Goal: Transaction & Acquisition: Purchase product/service

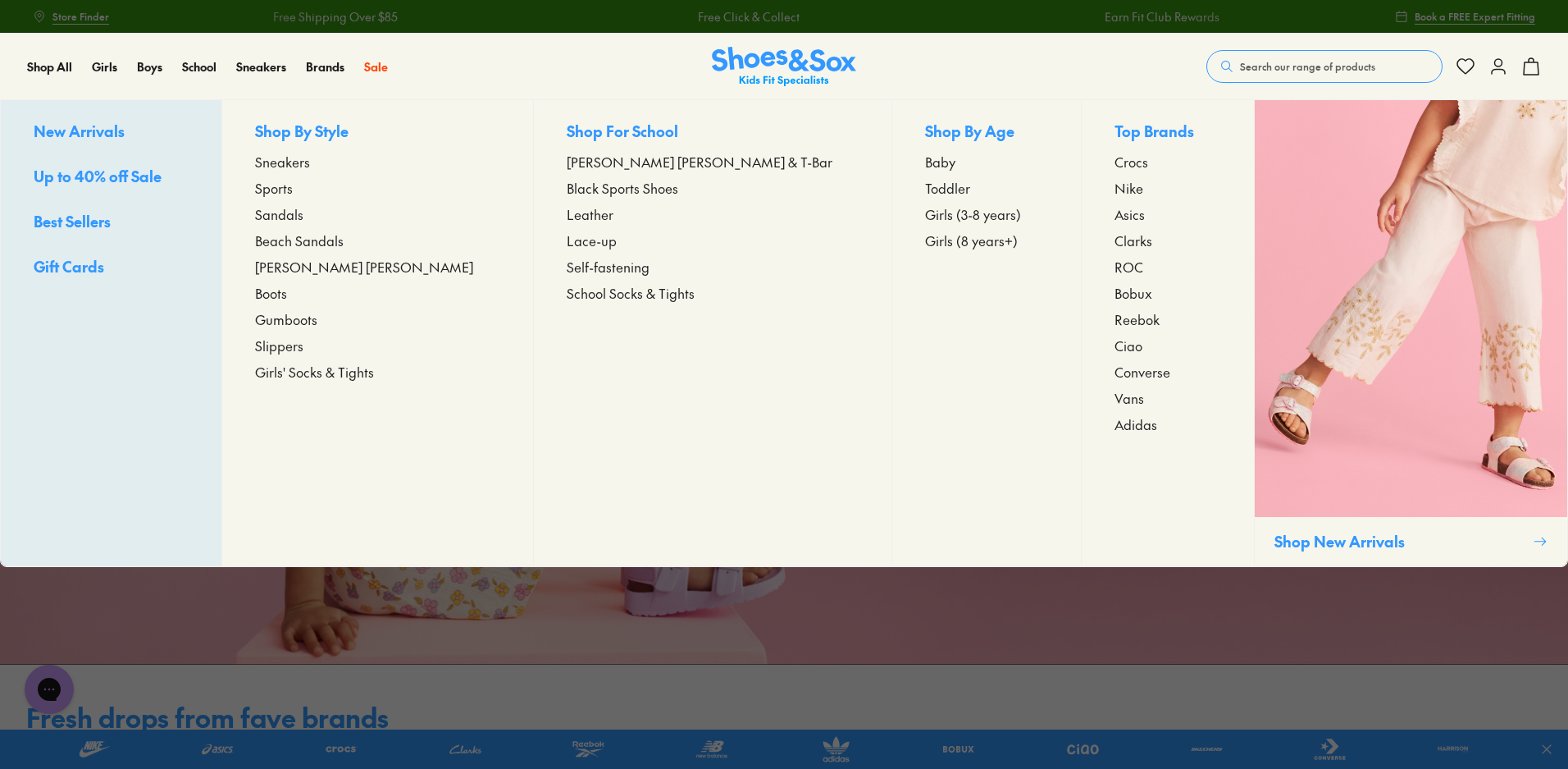
click at [310, 157] on span "Sneakers" at bounding box center [283, 162] width 55 height 20
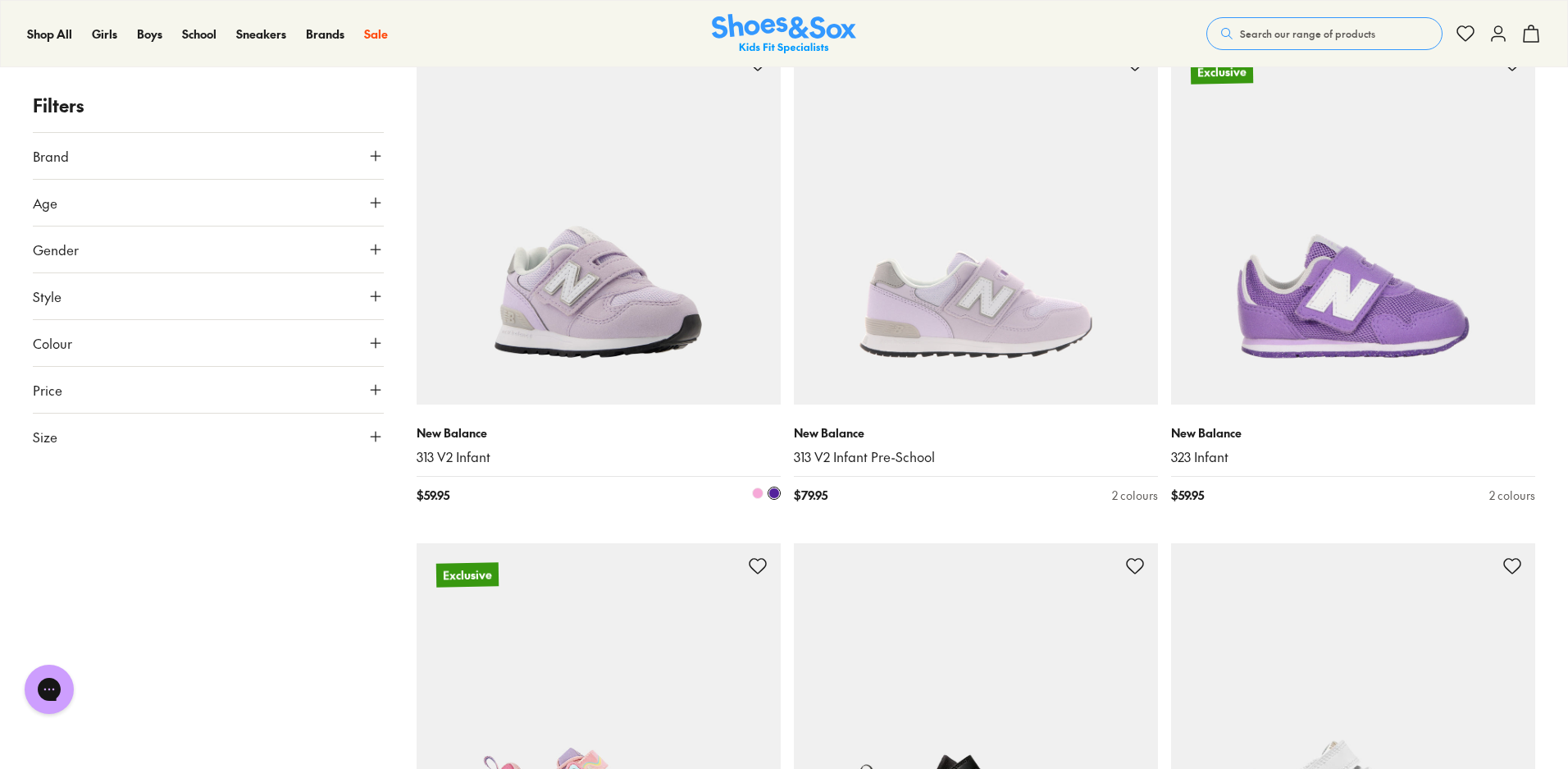
scroll to position [2953, 0]
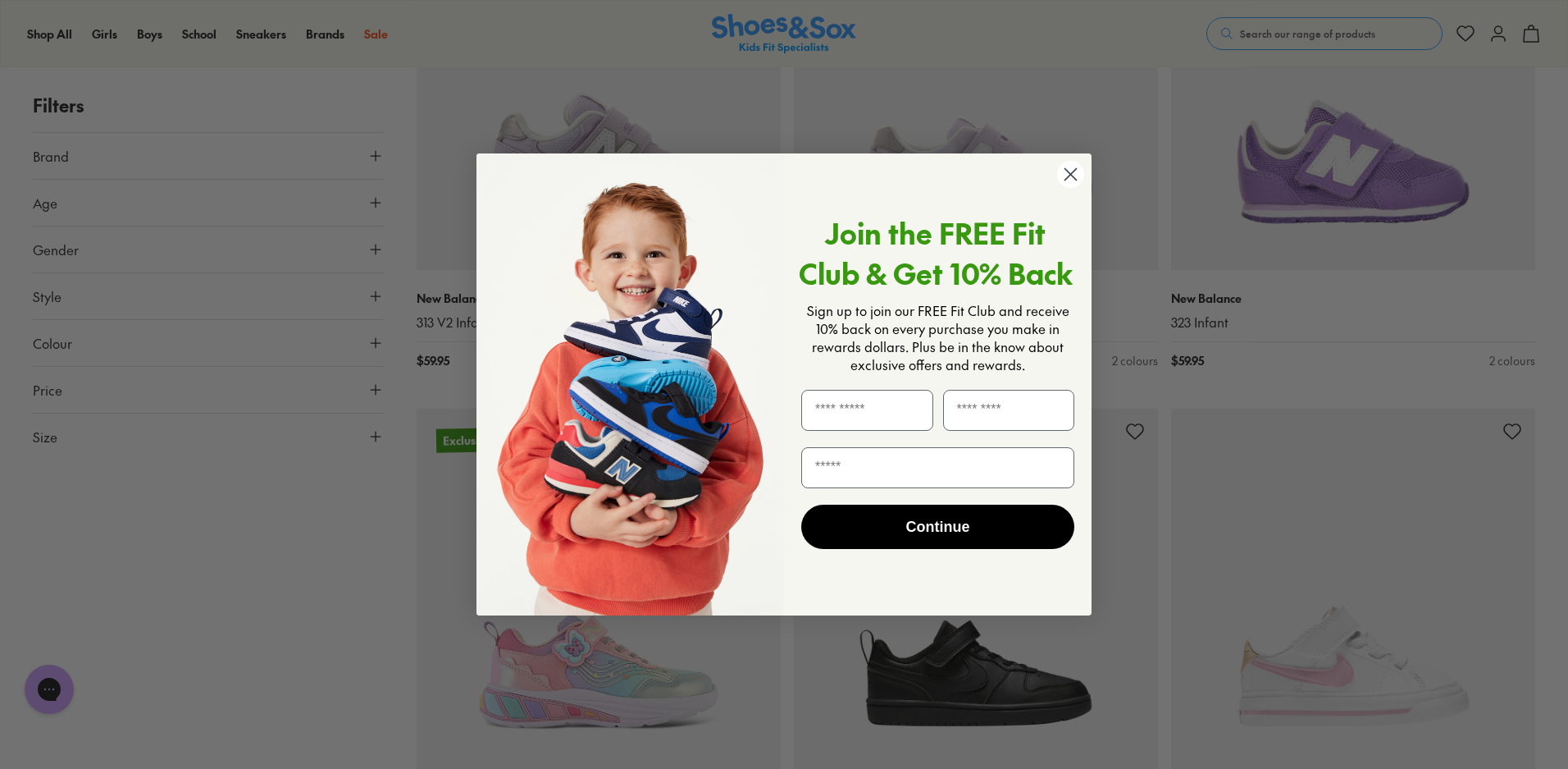
click at [1066, 170] on icon "Close dialog" at bounding box center [1071, 175] width 12 height 12
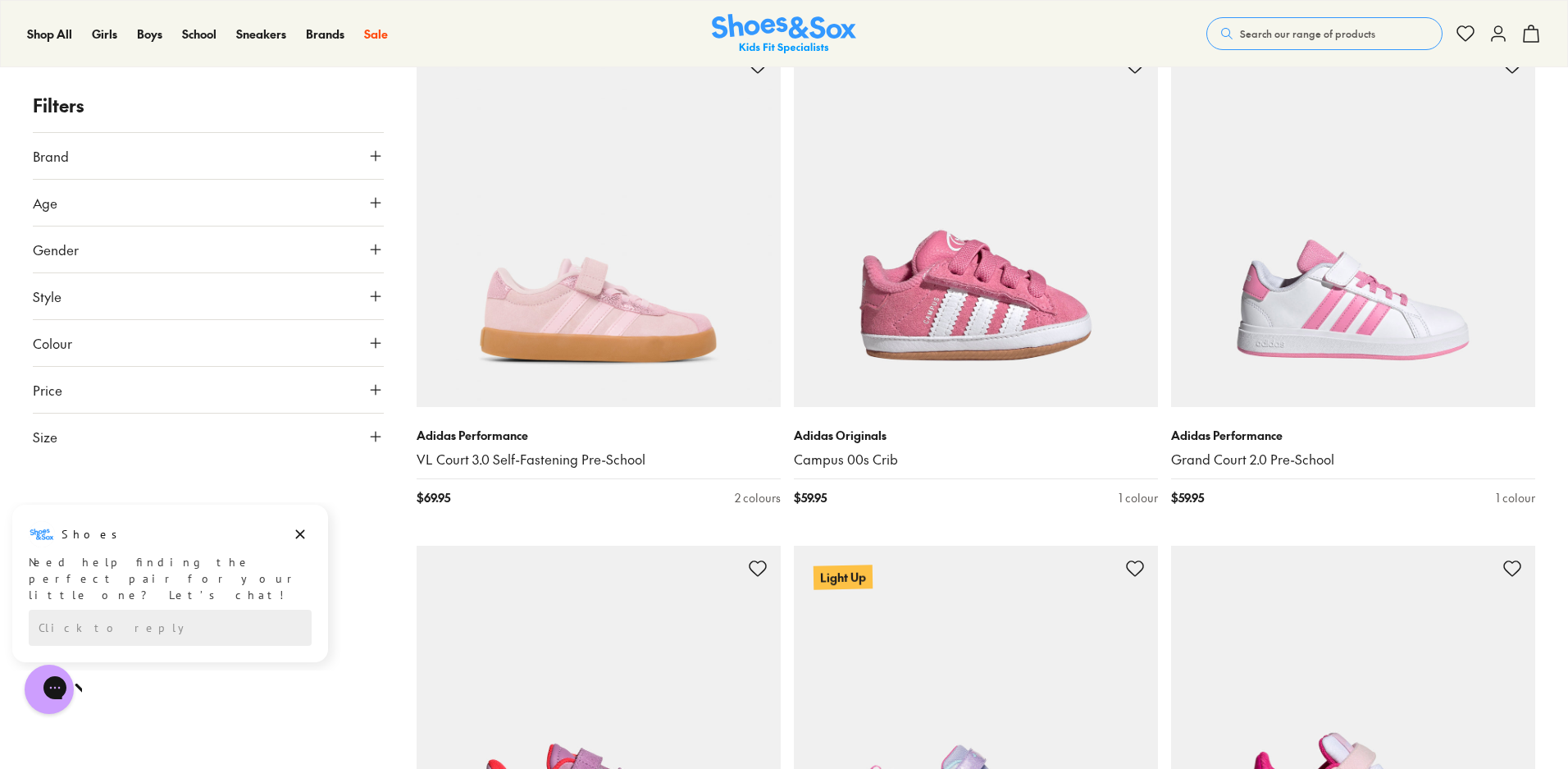
scroll to position [4758, 0]
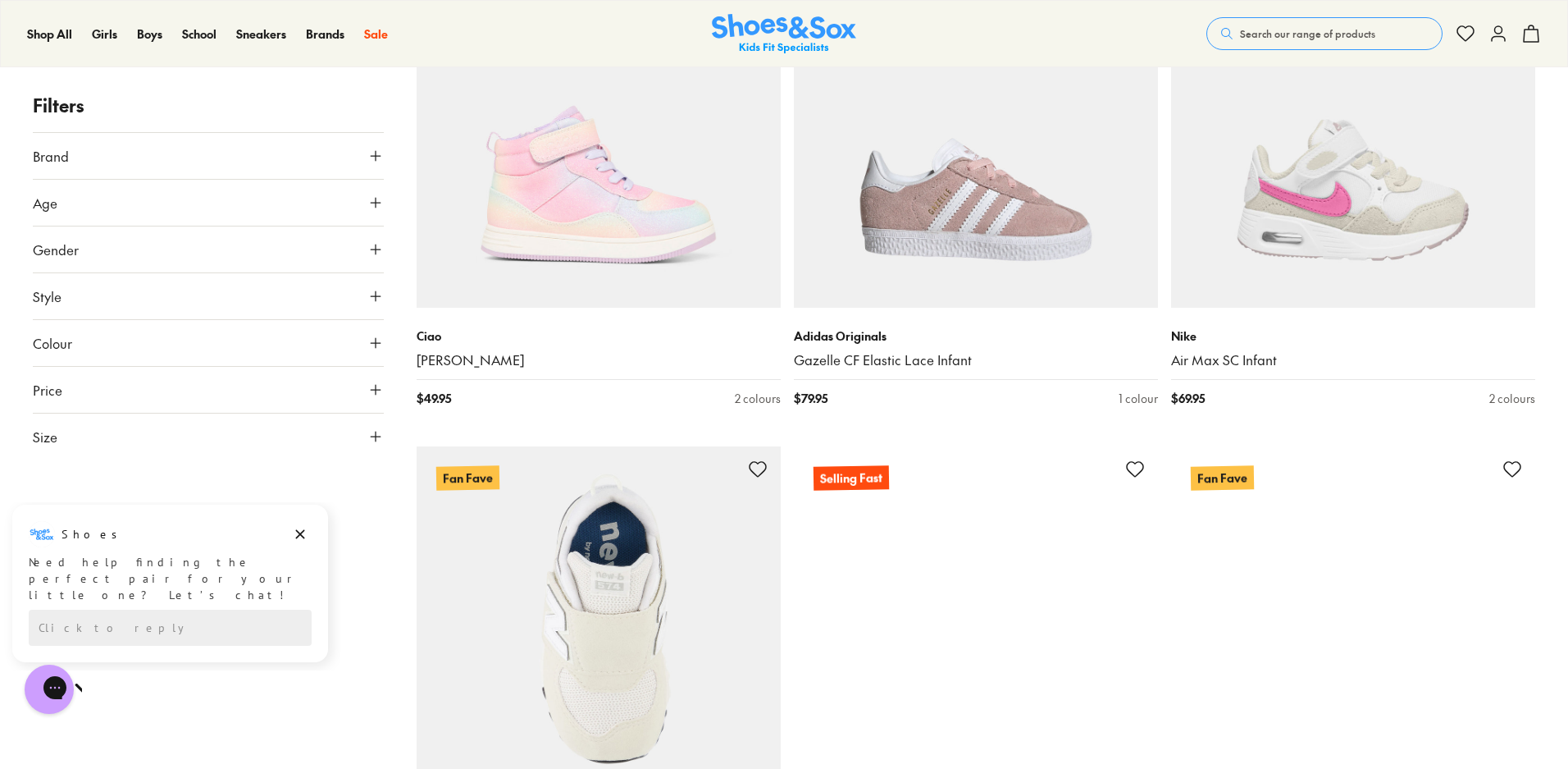
scroll to position [6973, 0]
